Goal: Task Accomplishment & Management: Use online tool/utility

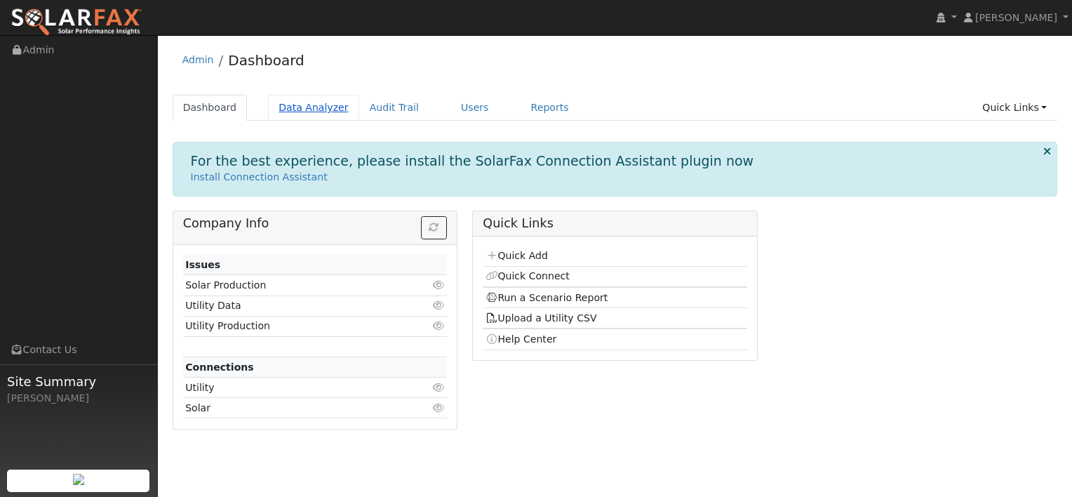
click at [299, 105] on link "Data Analyzer" at bounding box center [313, 108] width 91 height 26
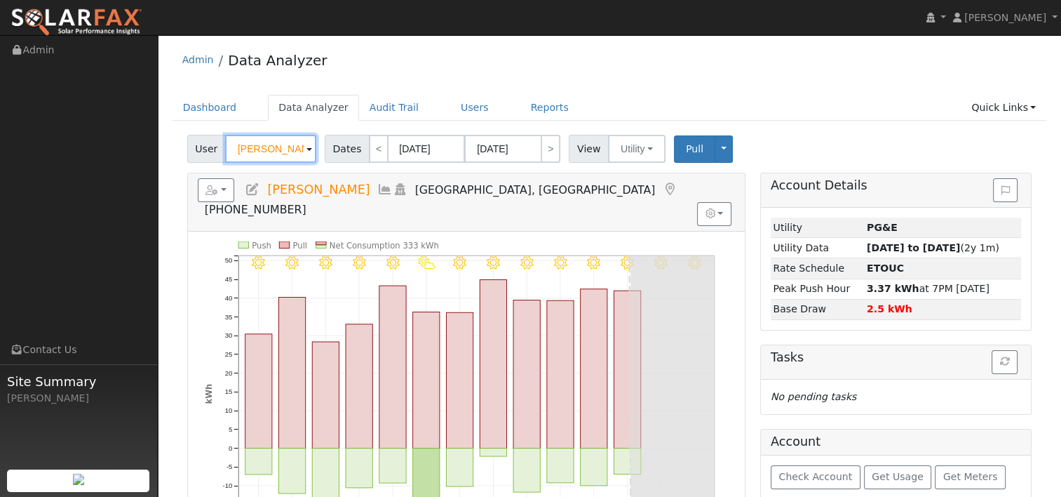
drag, startPoint x: 288, startPoint y: 146, endPoint x: 194, endPoint y: 151, distance: 94.8
click at [194, 152] on div "User [PERSON_NAME]" at bounding box center [253, 149] width 133 height 28
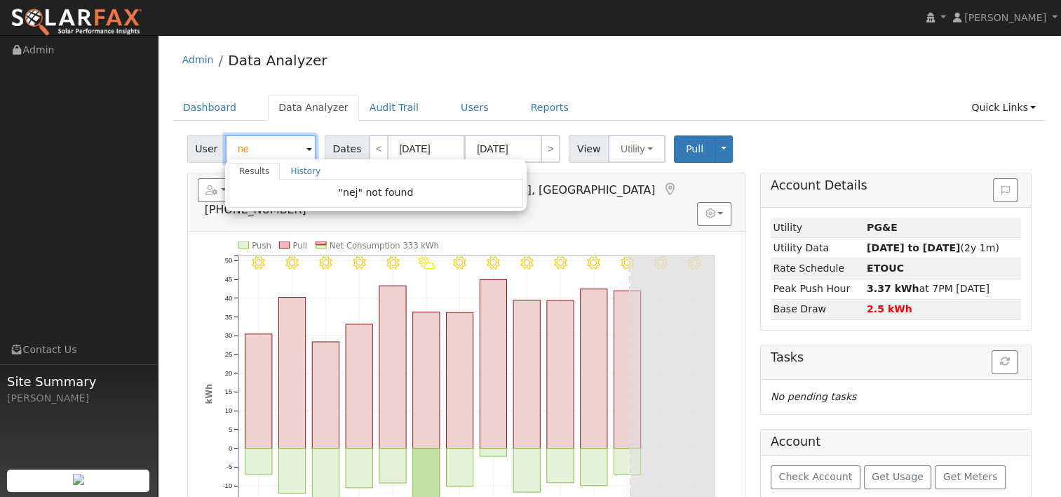
type input "n"
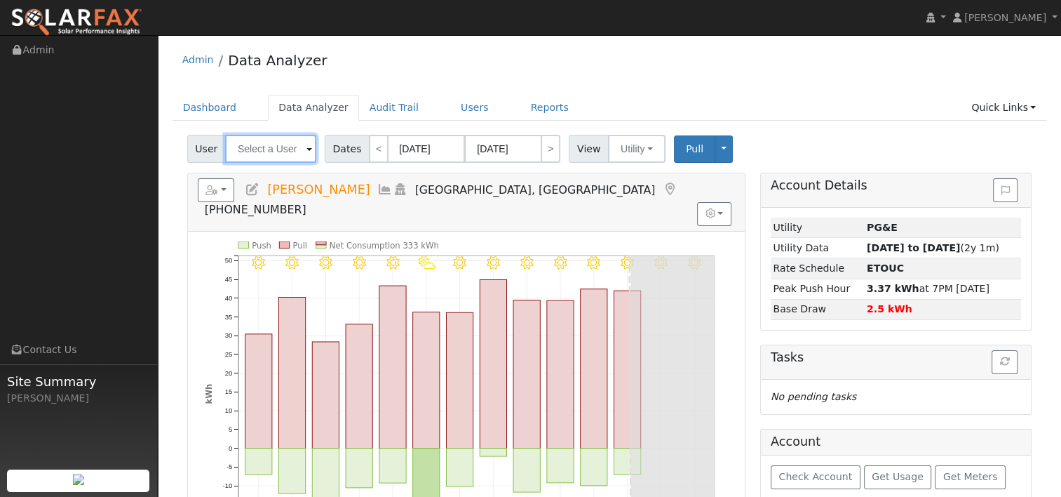
click at [273, 151] on input "text" at bounding box center [270, 149] width 91 height 28
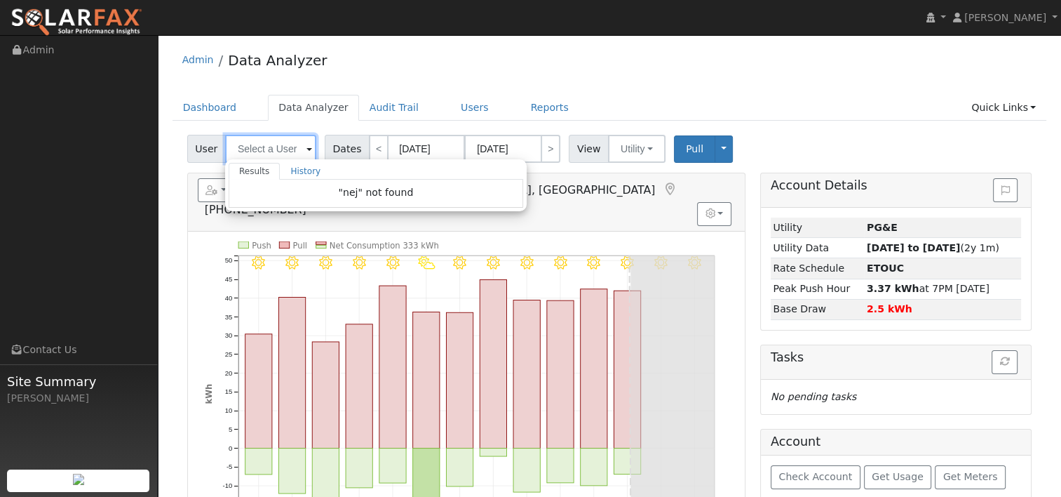
paste input "[PERSON_NAME]"
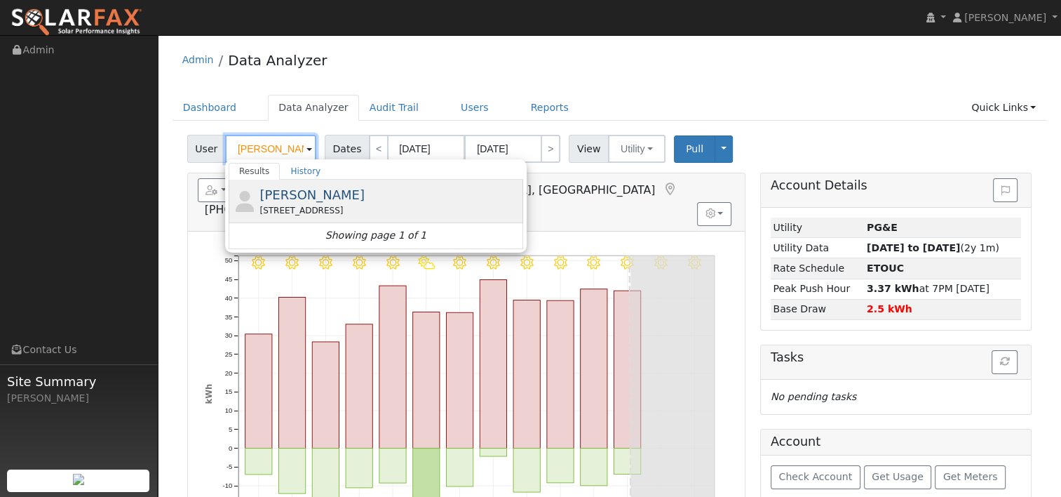
type input "[PERSON_NAME]"
click at [274, 199] on span "[PERSON_NAME]" at bounding box center [311, 194] width 105 height 15
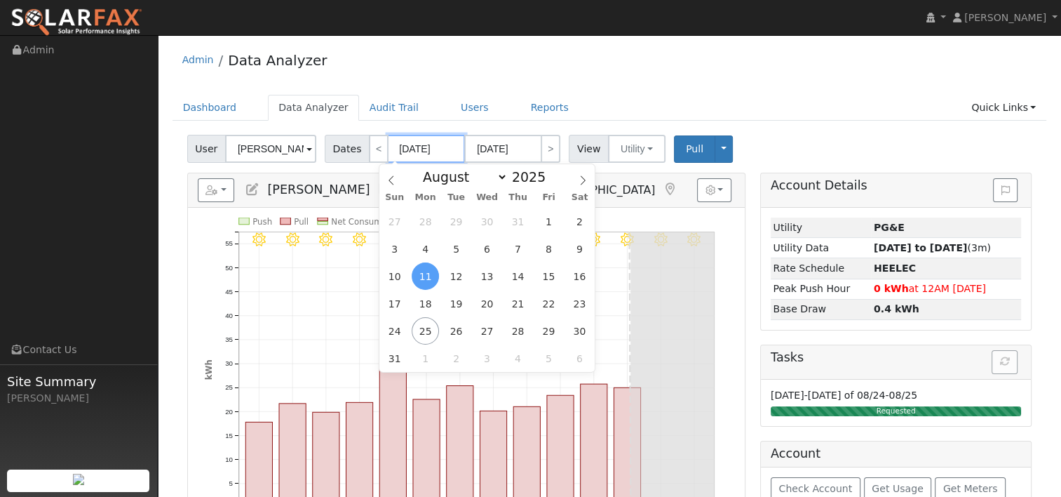
click at [433, 146] on input "[DATE]" at bounding box center [426, 149] width 77 height 28
click at [548, 180] on span at bounding box center [553, 181] width 10 height 8
type input "2024"
click at [579, 301] on span "24" at bounding box center [579, 303] width 27 height 27
type input "[DATE]"
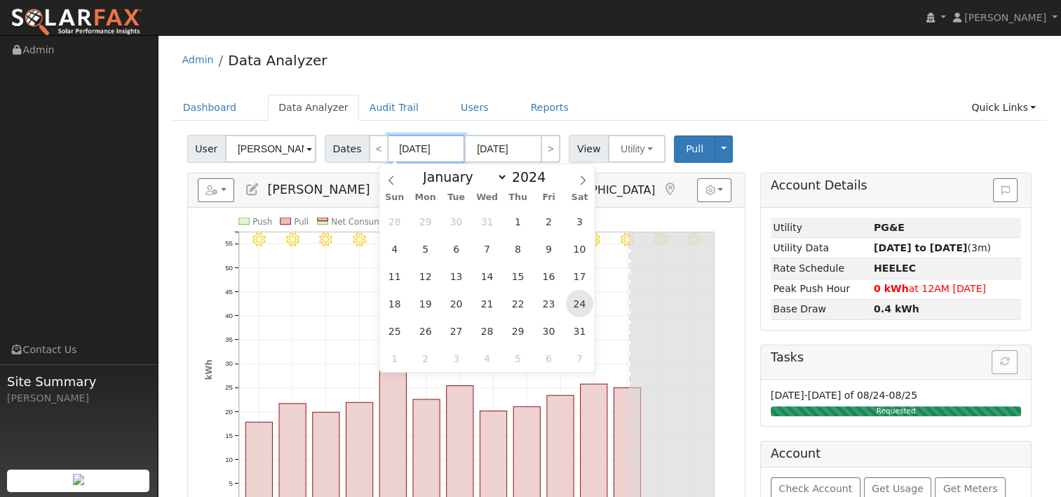
type input "[DATE]"
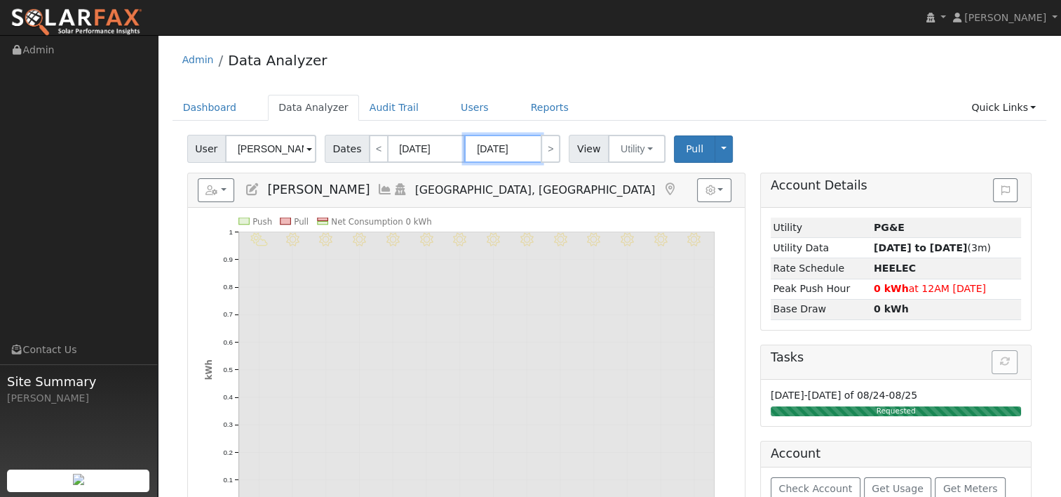
click at [511, 152] on input "[DATE]" at bounding box center [502, 149] width 77 height 28
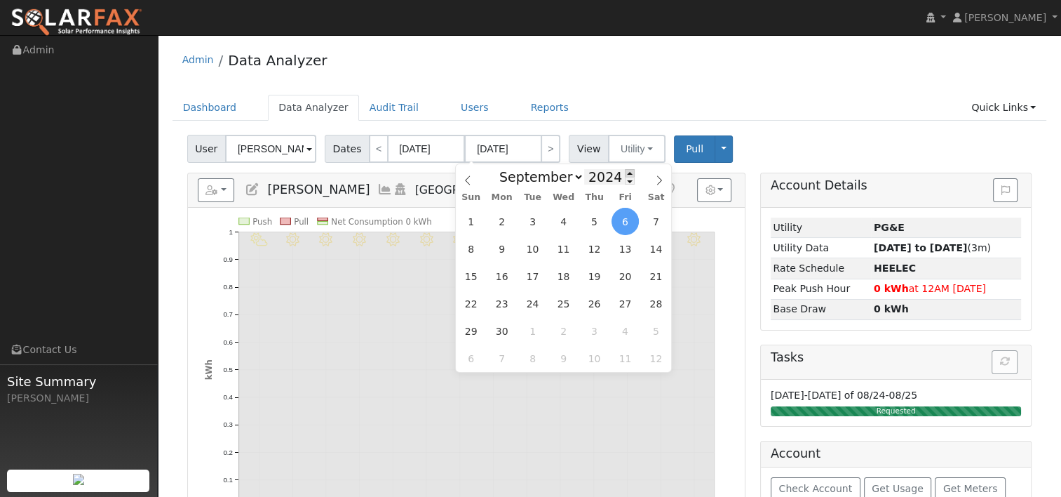
click at [625, 174] on span at bounding box center [630, 173] width 10 height 8
type input "2025"
click at [471, 177] on icon at bounding box center [468, 180] width 10 height 10
select select "7"
click at [648, 295] on span "23" at bounding box center [655, 303] width 27 height 27
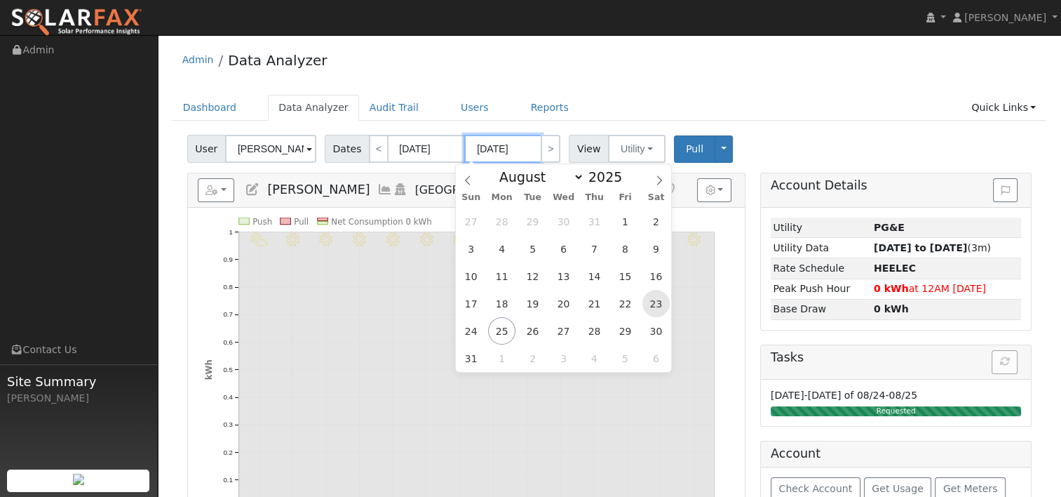
type input "[DATE]"
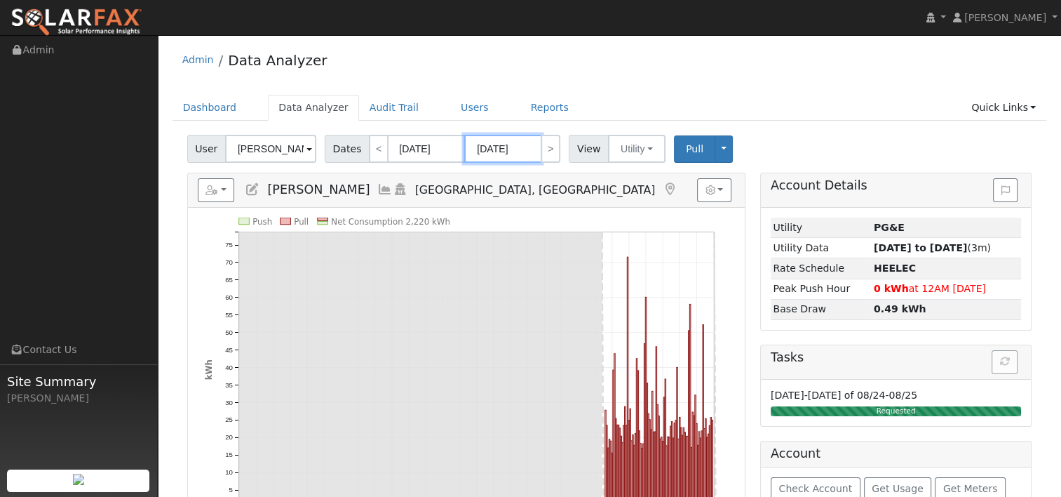
scroll to position [70, 0]
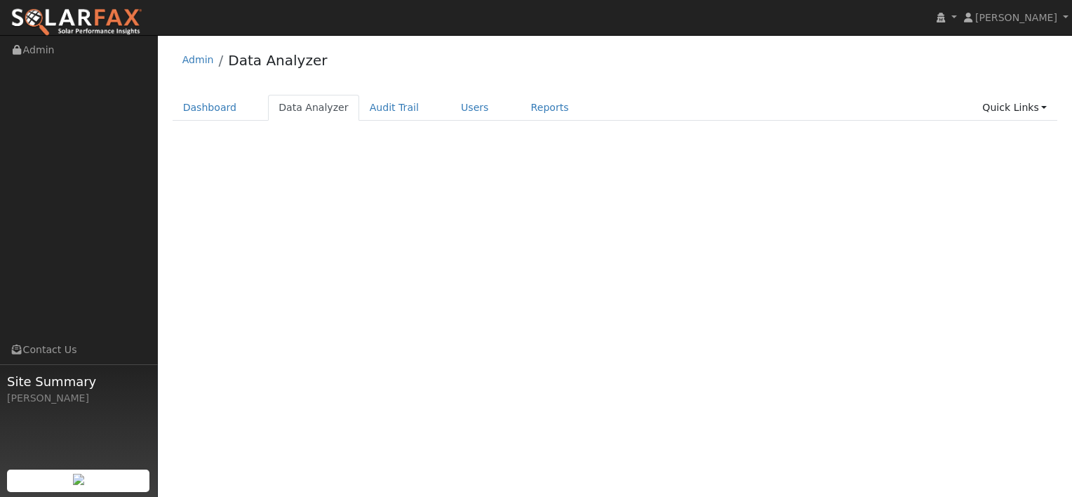
select select "7"
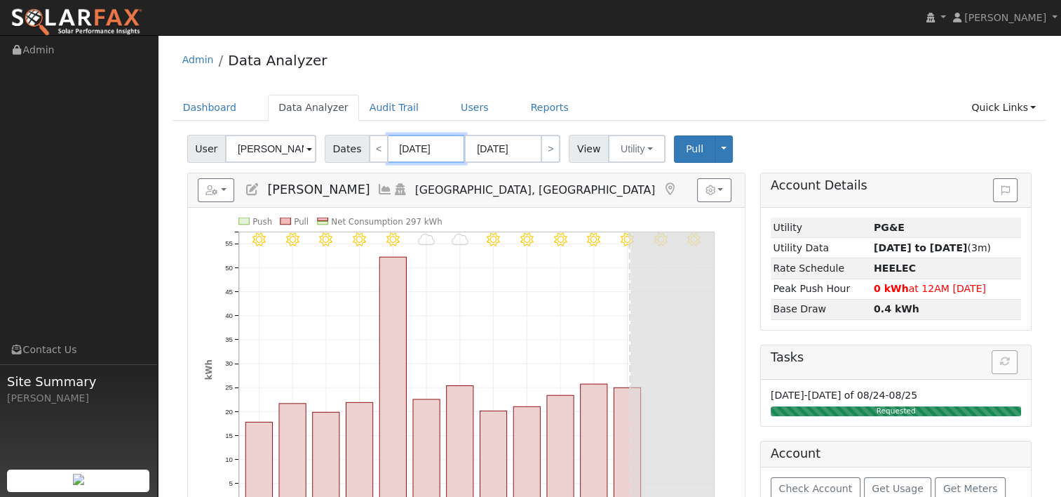
click at [417, 149] on input "[DATE]" at bounding box center [426, 149] width 77 height 28
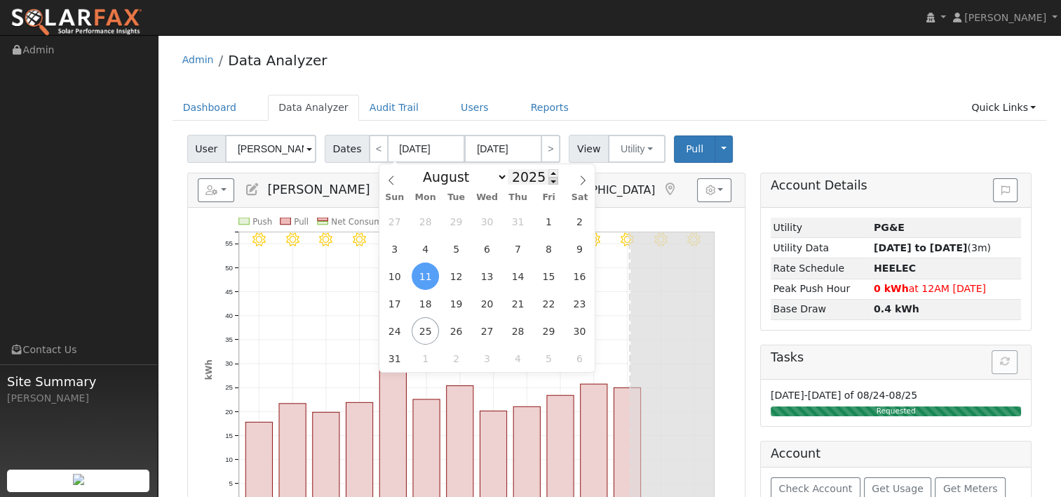
click at [548, 183] on span at bounding box center [553, 181] width 10 height 8
type input "2024"
click at [576, 300] on span "24" at bounding box center [579, 303] width 27 height 27
type input "[DATE]"
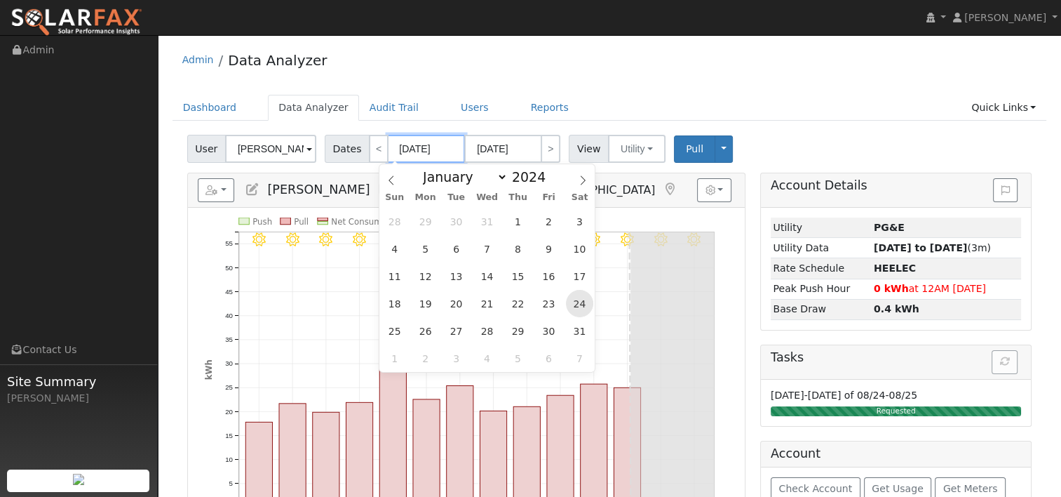
type input "2024"
select select "8"
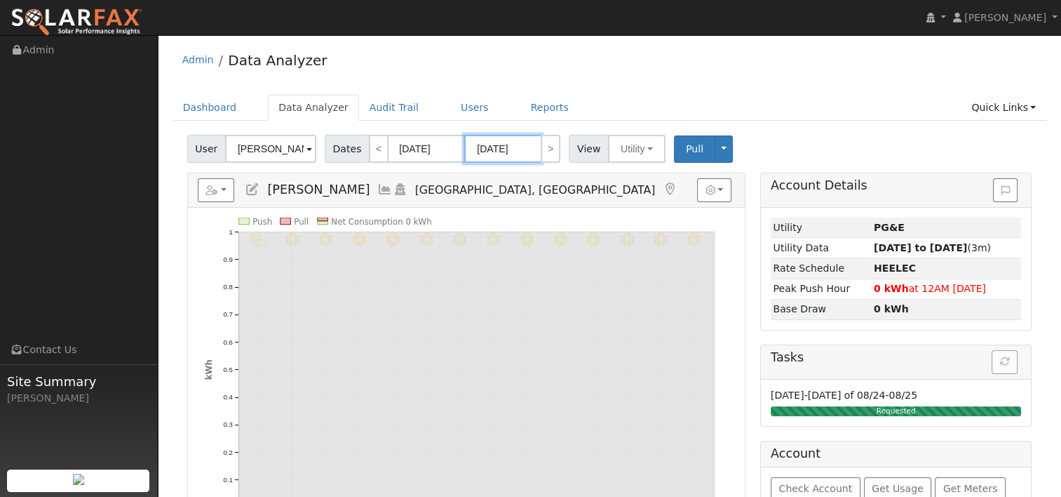
click at [516, 149] on input "[DATE]" at bounding box center [502, 149] width 77 height 28
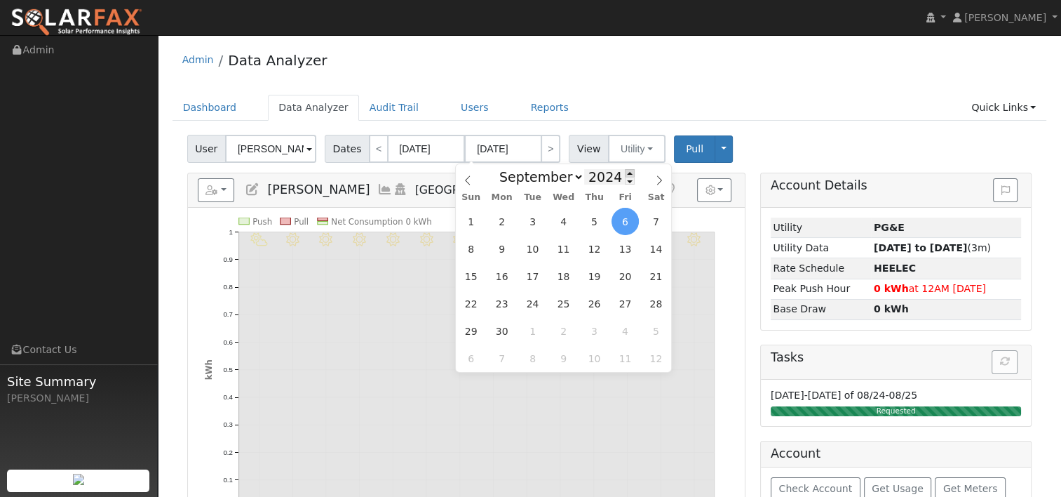
click at [625, 170] on span at bounding box center [630, 173] width 10 height 8
type input "2025"
click at [464, 175] on icon at bounding box center [468, 180] width 10 height 10
select select "7"
click at [659, 295] on span "23" at bounding box center [655, 303] width 27 height 27
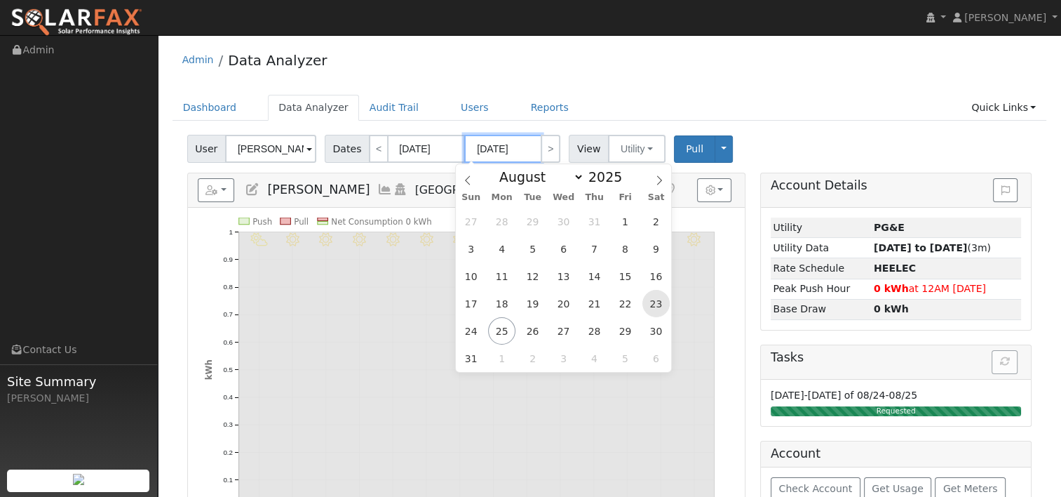
type input "[DATE]"
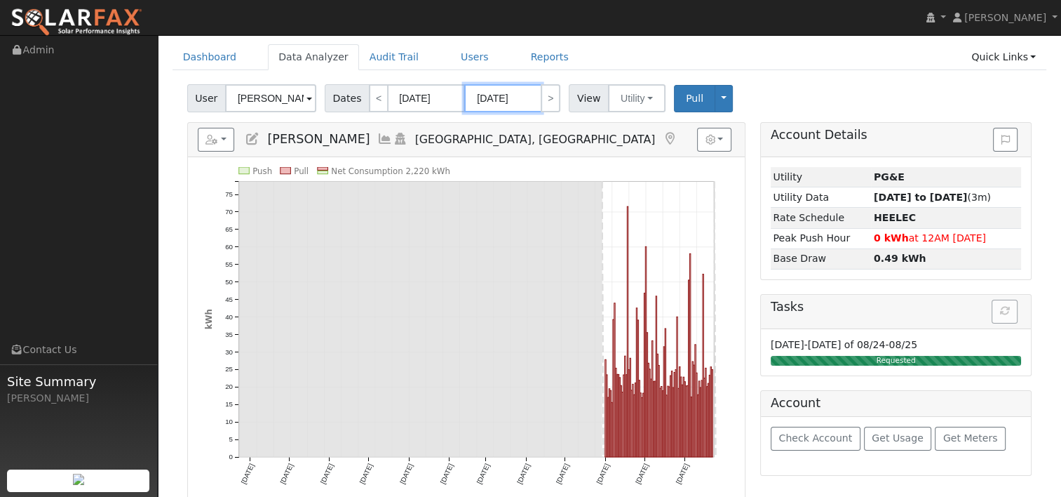
scroll to position [70, 0]
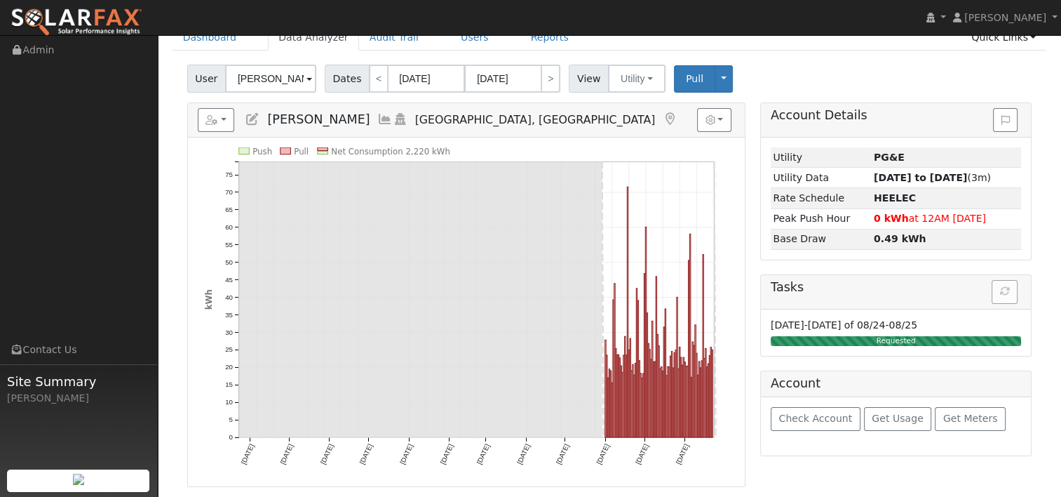
click at [749, 50] on ul "Dashboard Data Analyzer Audit Trail Users Reports Quick Links Quick Add Quick C…" at bounding box center [610, 38] width 875 height 26
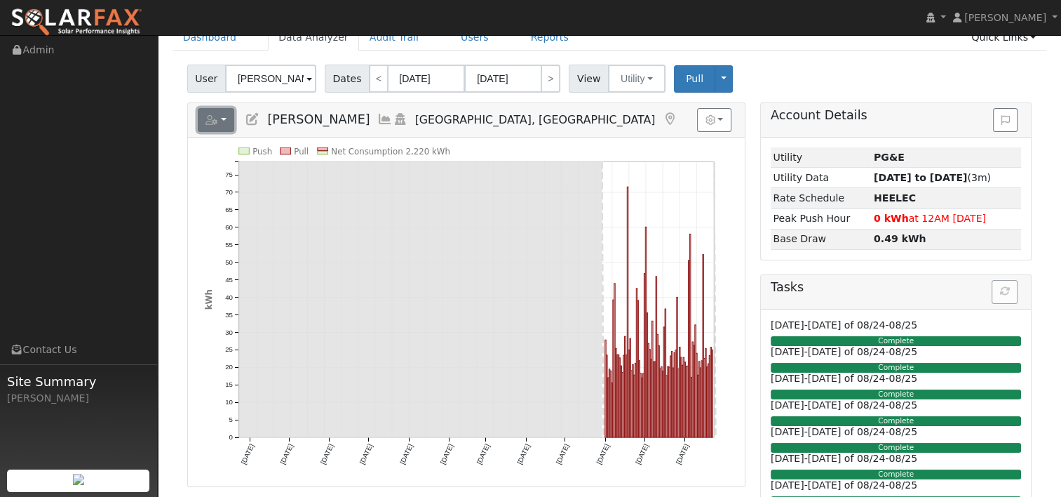
click at [224, 118] on button "button" at bounding box center [216, 120] width 37 height 24
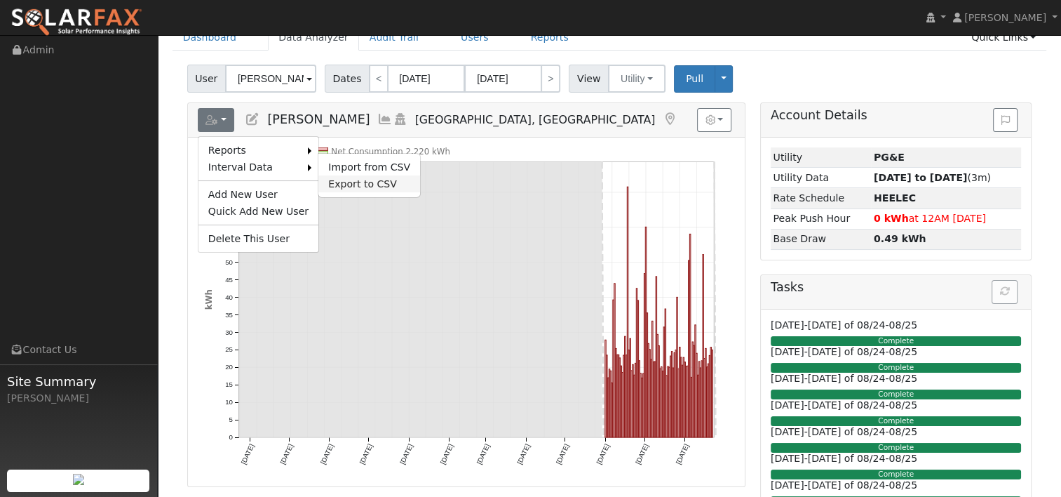
click at [339, 182] on link "Export to CSV" at bounding box center [369, 183] width 102 height 17
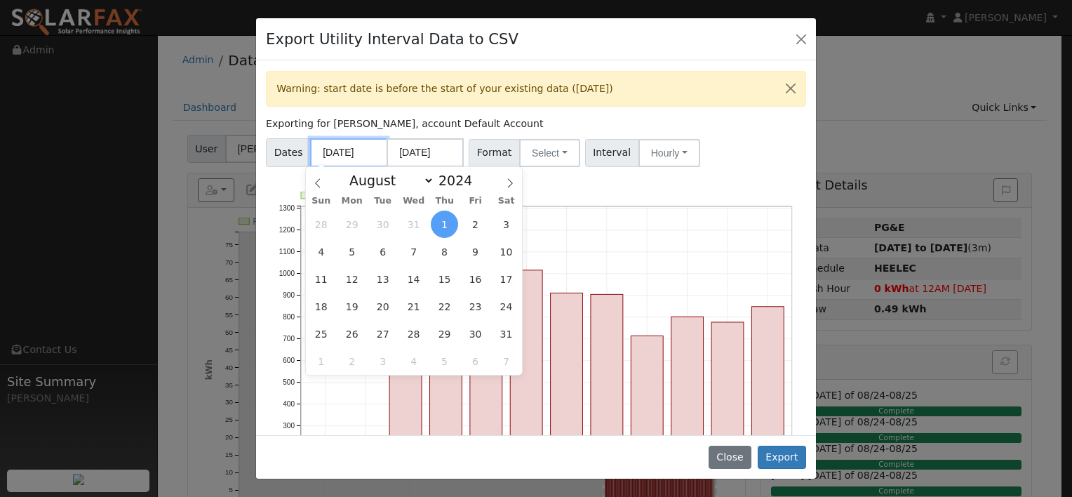
click at [358, 154] on input "08/01/2024" at bounding box center [348, 152] width 77 height 29
click at [504, 304] on span "24" at bounding box center [505, 305] width 27 height 27
type input "[DATE]"
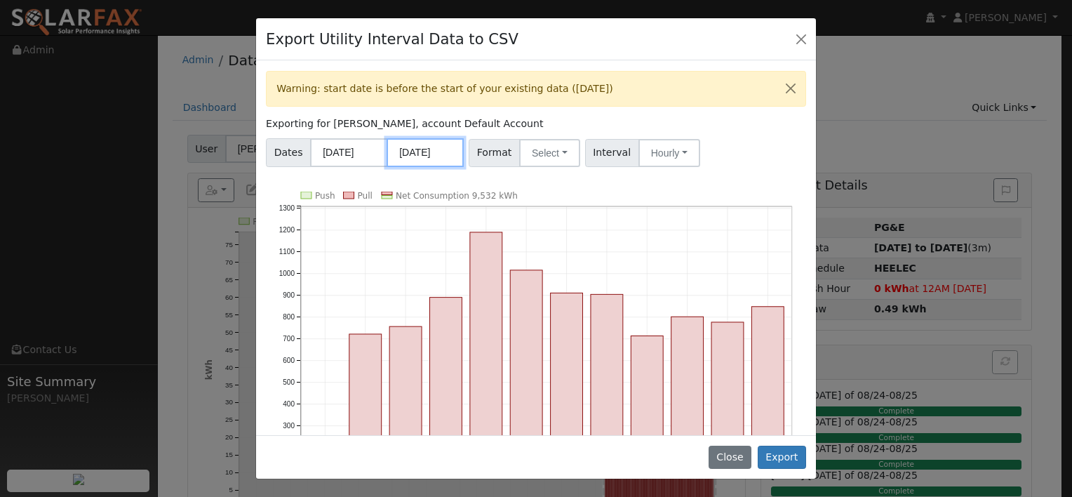
click at [426, 148] on input "07/31/2025" at bounding box center [424, 152] width 77 height 29
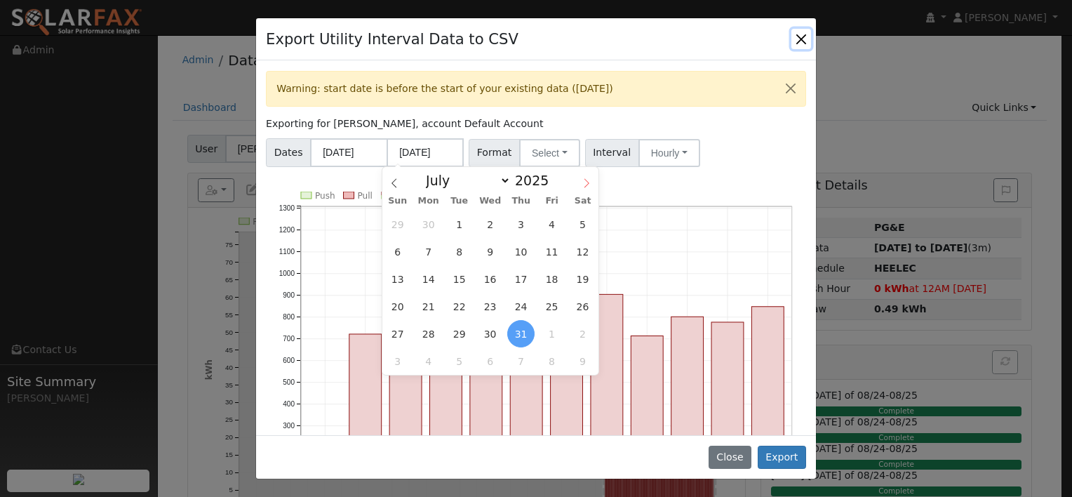
click at [583, 182] on icon at bounding box center [586, 183] width 10 height 10
select select "7"
click at [578, 302] on span "23" at bounding box center [582, 305] width 27 height 27
type input "[DATE]"
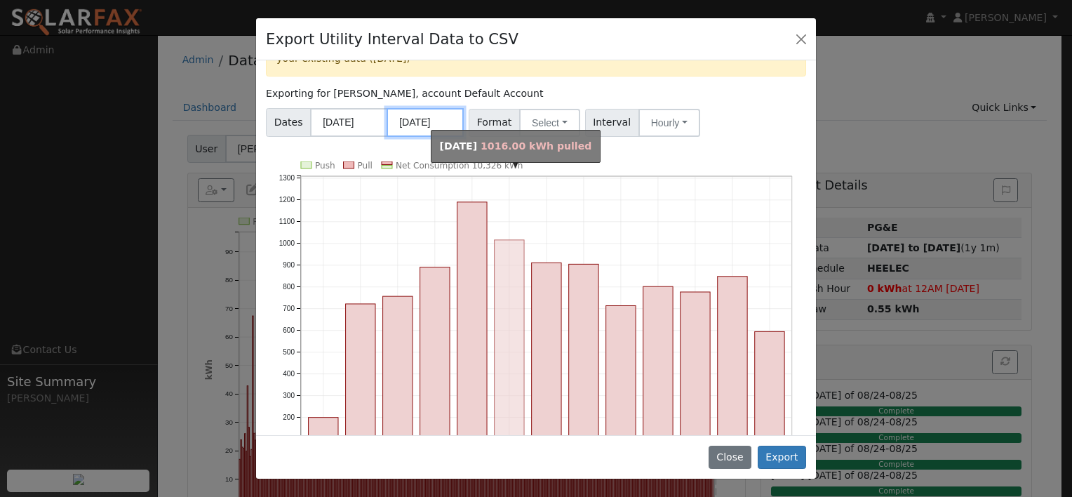
scroll to position [42, 0]
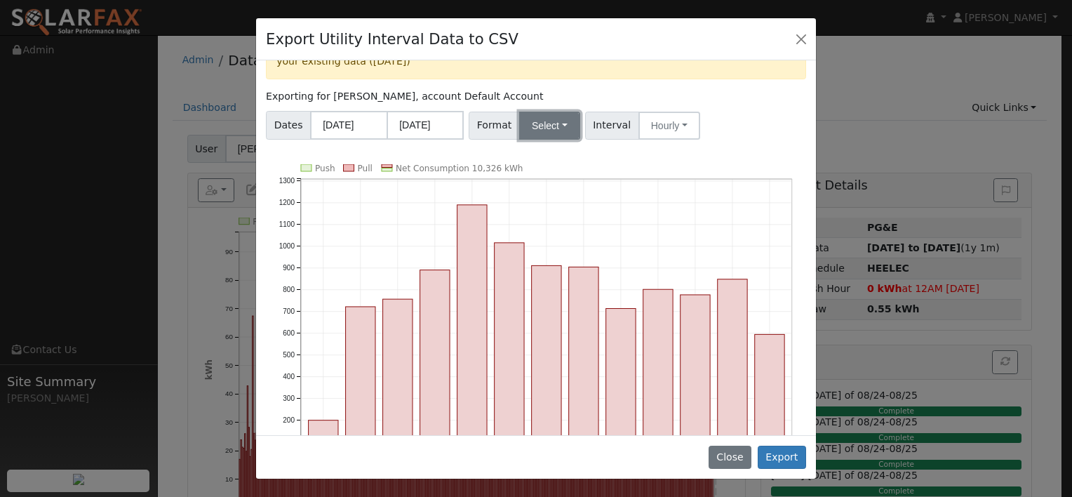
click at [561, 129] on button "Select" at bounding box center [549, 126] width 61 height 28
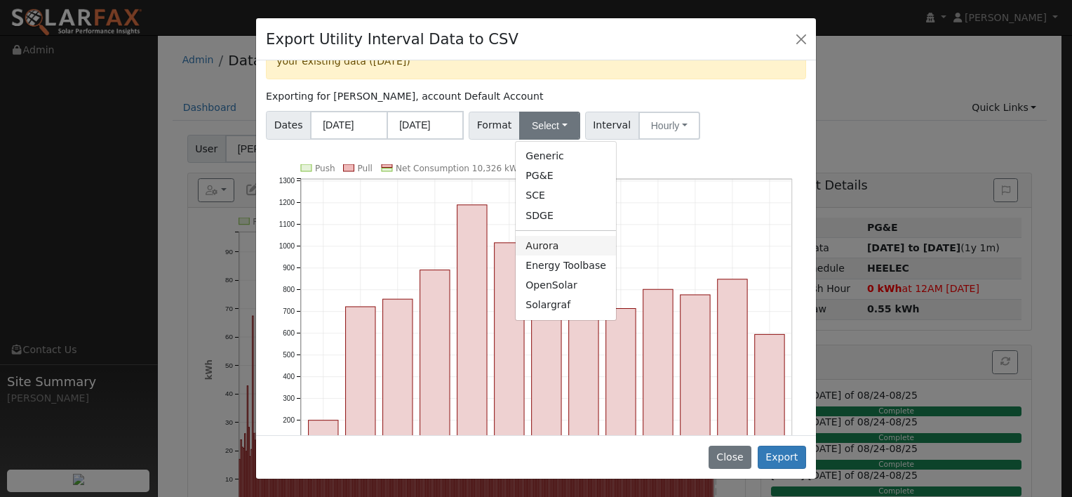
click at [550, 241] on link "Aurora" at bounding box center [565, 246] width 100 height 20
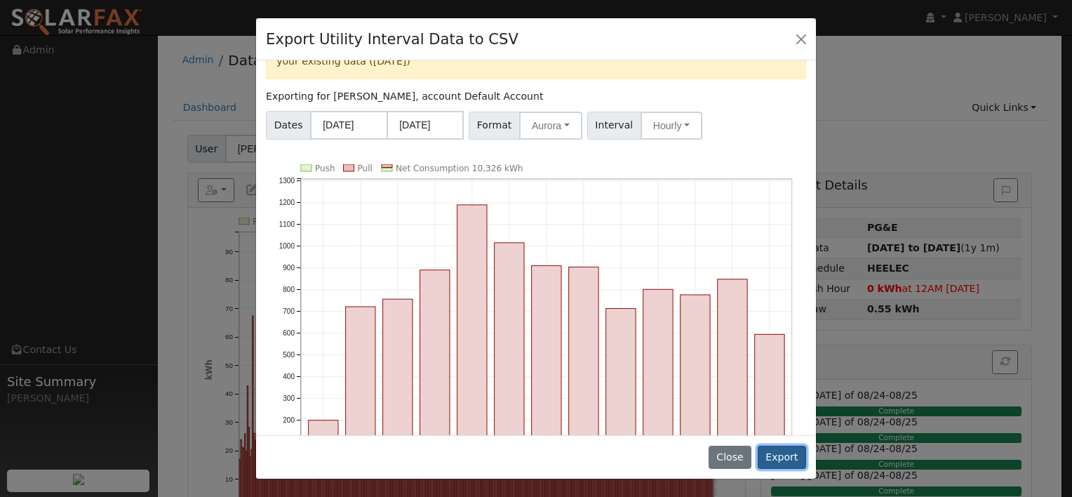
click at [778, 457] on button "Export" at bounding box center [781, 457] width 48 height 24
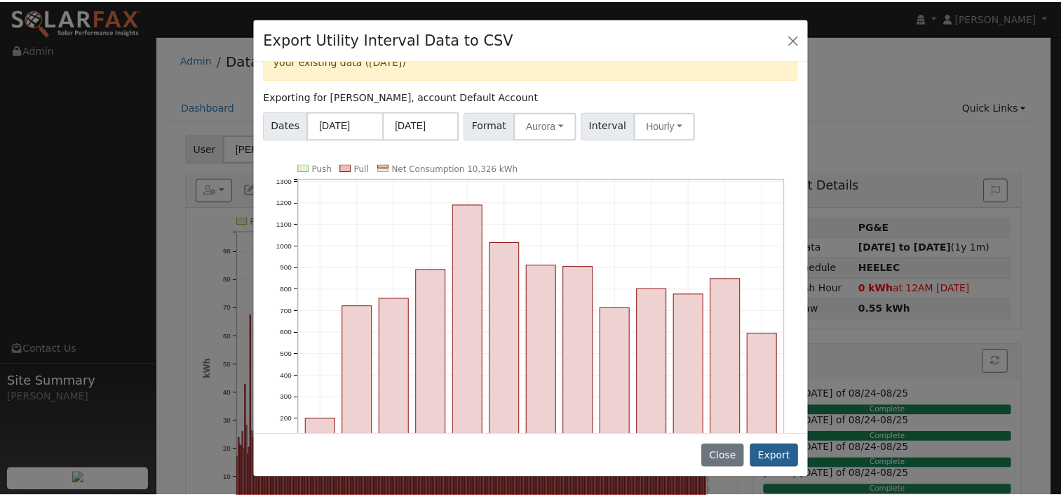
scroll to position [0, 0]
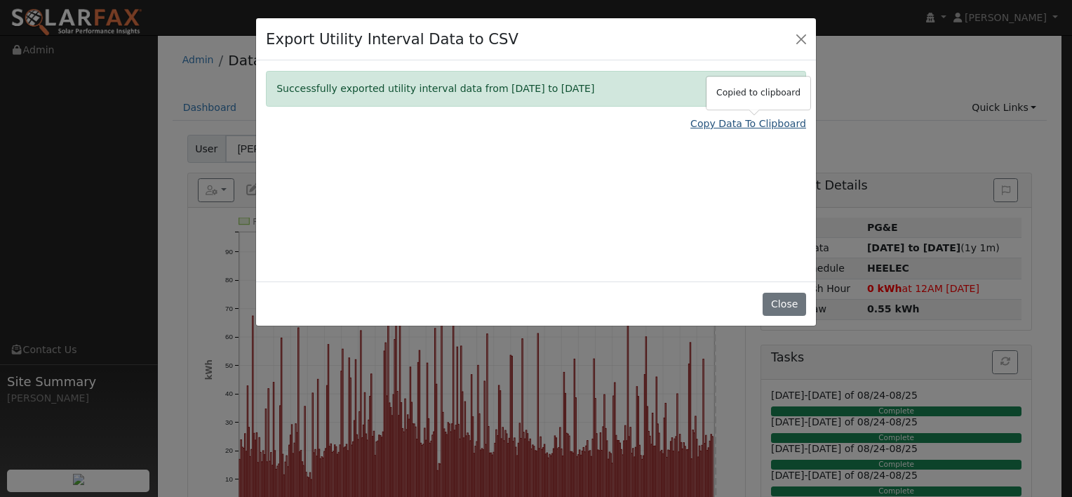
click at [714, 126] on link "Copy Data To Clipboard" at bounding box center [748, 123] width 116 height 15
click at [802, 43] on button "Close" at bounding box center [801, 39] width 20 height 20
